Goal: Information Seeking & Learning: Learn about a topic

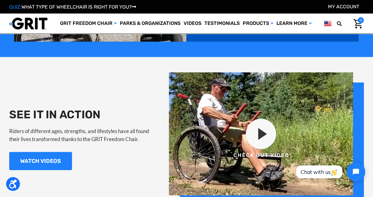
scroll to position [522, 0]
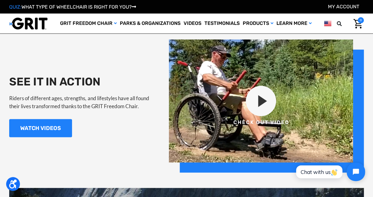
click at [263, 104] on img at bounding box center [266, 105] width 195 height 133
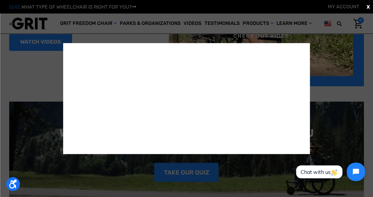
scroll to position [583, 0]
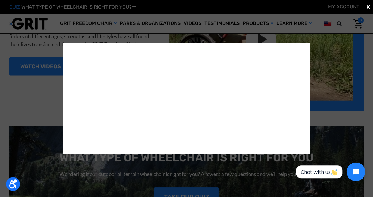
click at [17, 99] on div "X" at bounding box center [186, 98] width 373 height 197
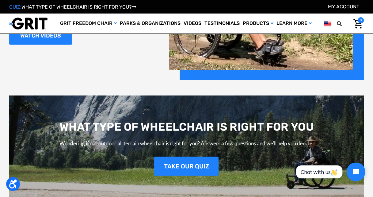
scroll to position [644, 0]
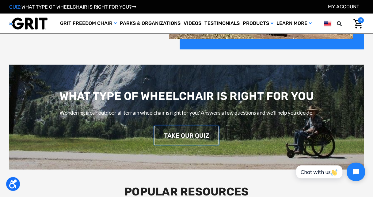
click at [201, 136] on link "TAKE OUR QUIZ" at bounding box center [186, 135] width 64 height 19
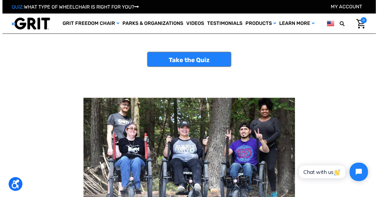
scroll to position [4, 0]
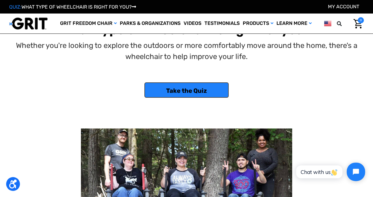
click at [199, 91] on link "Take the Quiz" at bounding box center [187, 89] width 84 height 15
